Goal: Information Seeking & Learning: Get advice/opinions

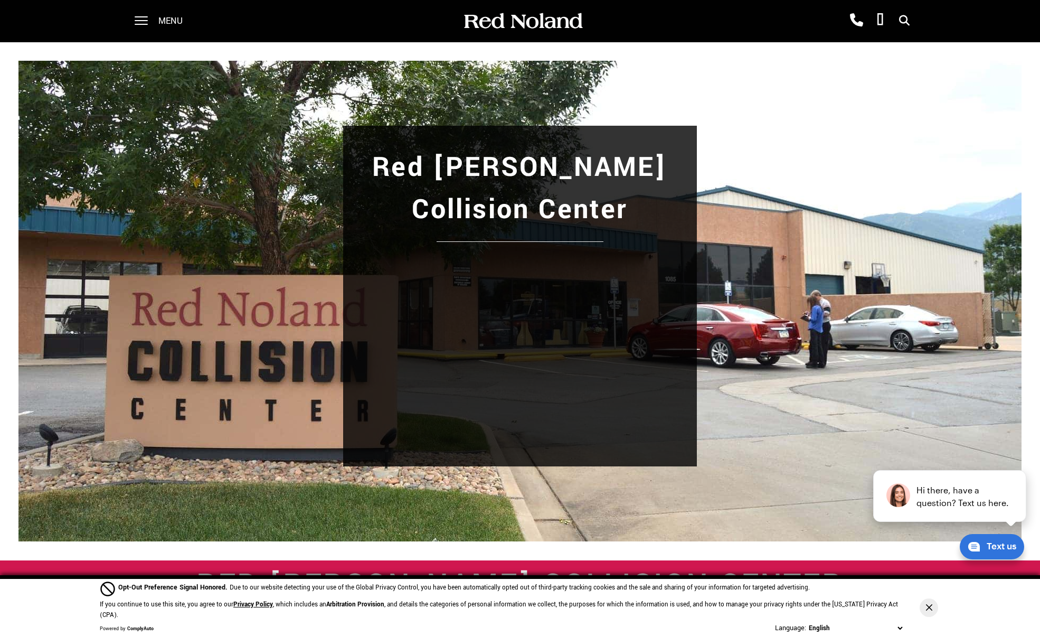
click at [277, 213] on div "Red [PERSON_NAME] Collision Center" at bounding box center [519, 302] width 739 height 352
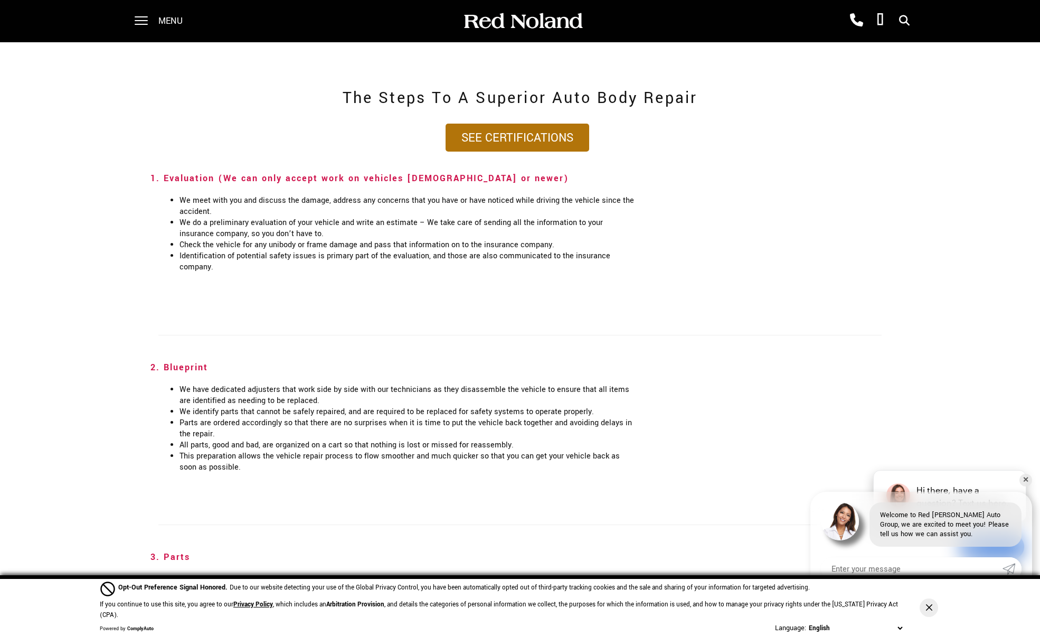
scroll to position [792, 0]
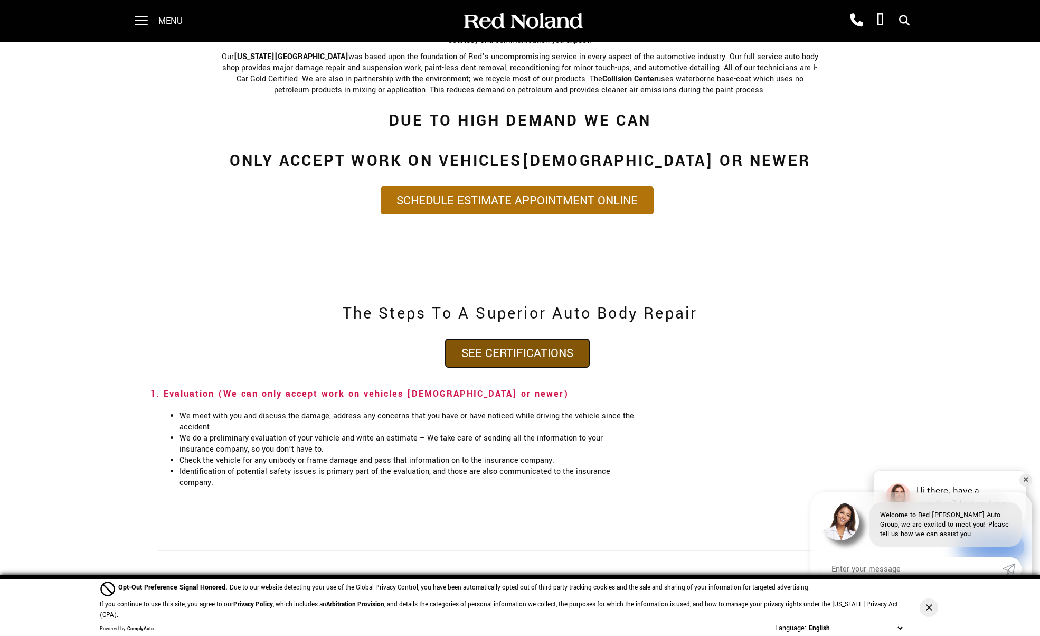
click at [506, 339] on link "See Certifications" at bounding box center [518, 353] width 144 height 28
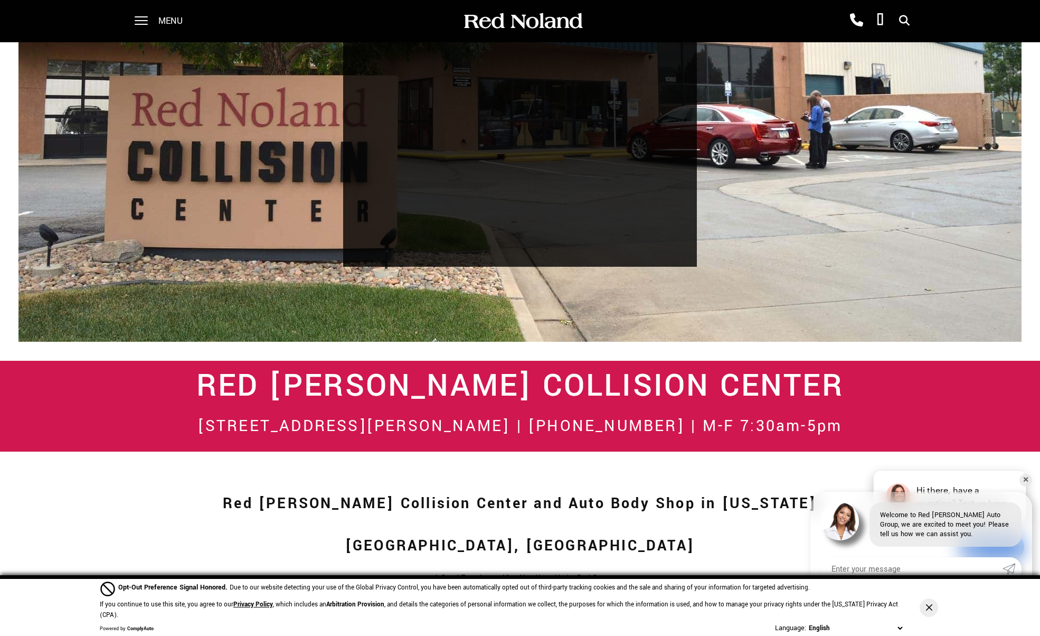
scroll to position [0, 0]
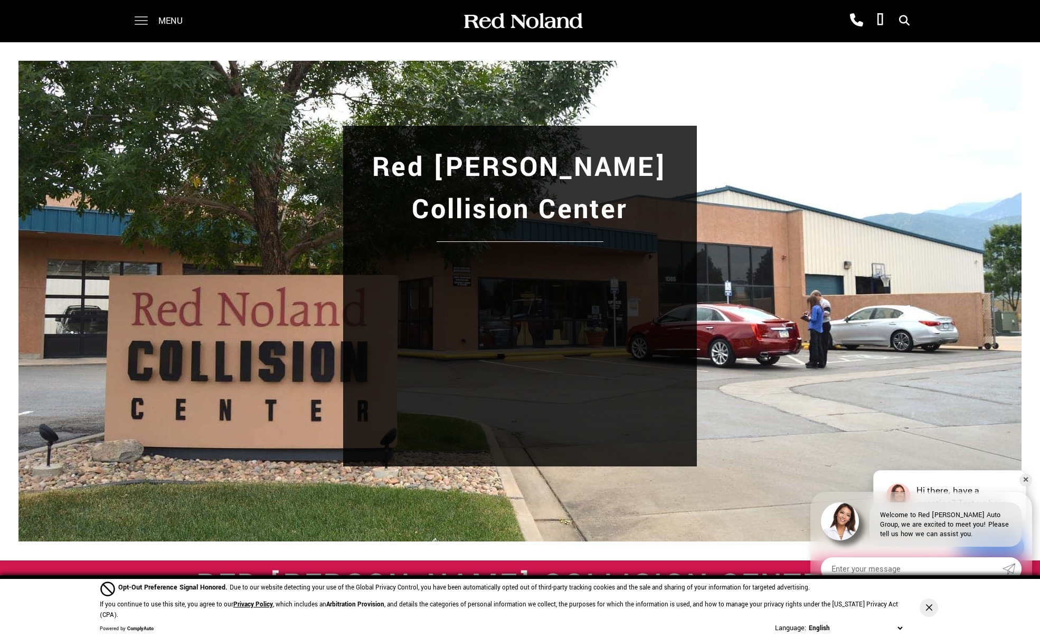
click at [139, 18] on span at bounding box center [141, 21] width 13 height 42
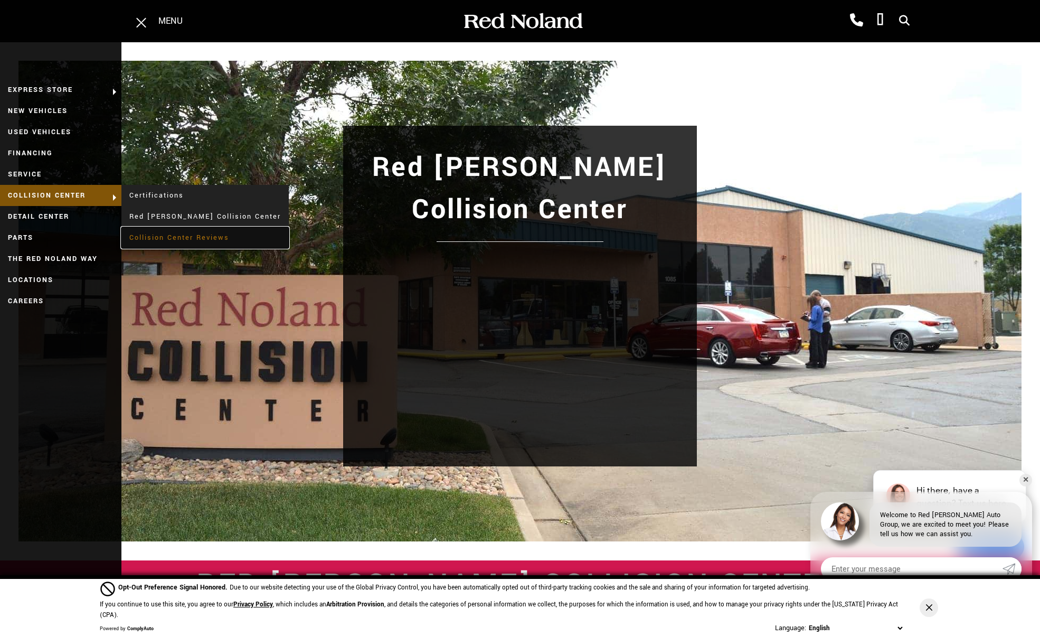
click at [151, 233] on link "Collision Center Reviews" at bounding box center [204, 237] width 167 height 21
